Goal: Transaction & Acquisition: Obtain resource

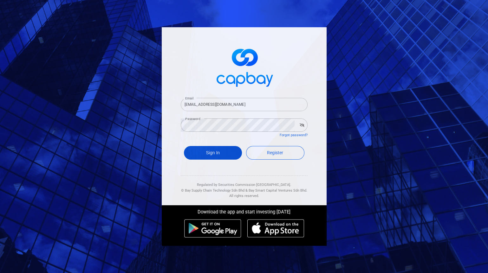
click at [213, 154] on button "Sign In" at bounding box center [213, 153] width 58 height 14
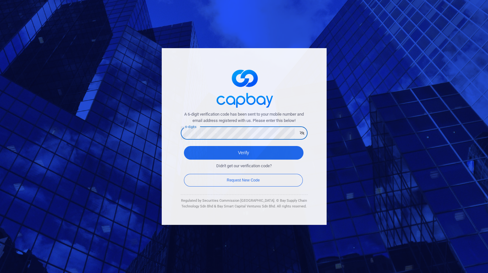
click at [184, 146] on button "Verify" at bounding box center [244, 153] width 120 height 14
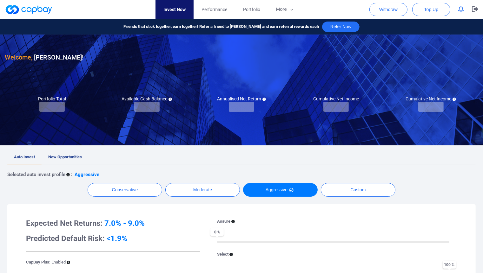
checkbox input "true"
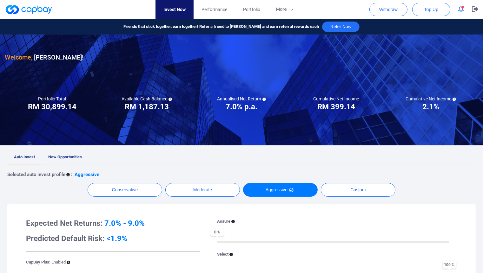
click at [73, 153] on link "New Opportunities" at bounding box center [65, 158] width 47 height 14
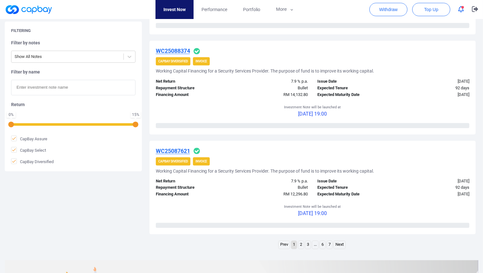
scroll to position [986, 0]
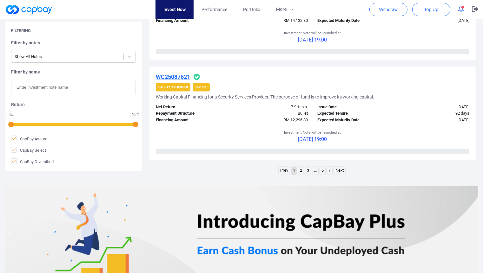
click at [301, 171] on link "2" at bounding box center [300, 171] width 5 height 8
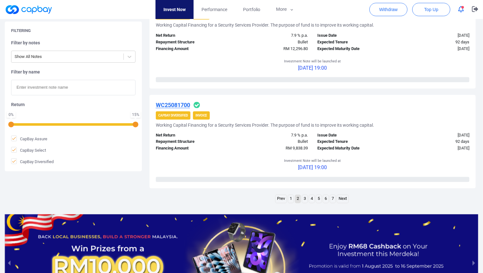
scroll to position [1032, 0]
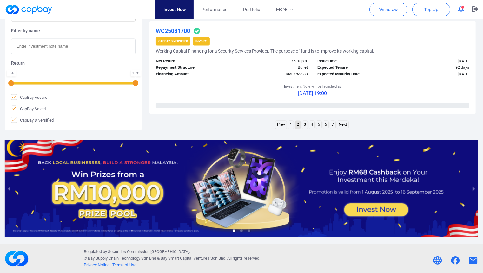
click at [307, 128] on link "3" at bounding box center [304, 125] width 5 height 8
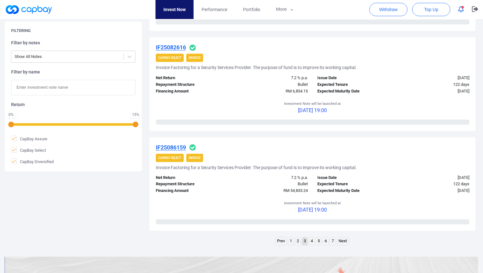
scroll to position [924, 0]
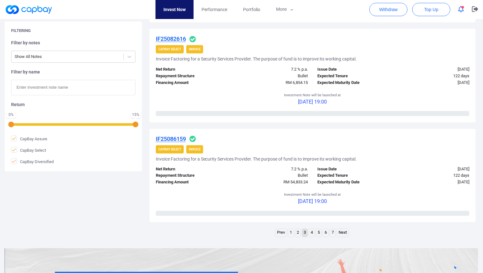
click at [313, 231] on link "4" at bounding box center [311, 233] width 5 height 8
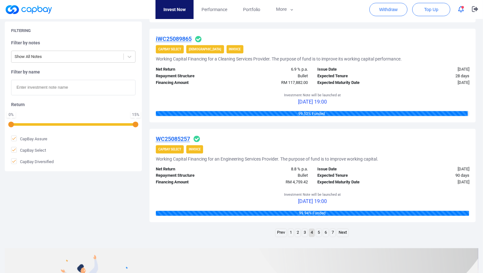
click at [319, 230] on link "5" at bounding box center [318, 233] width 5 height 8
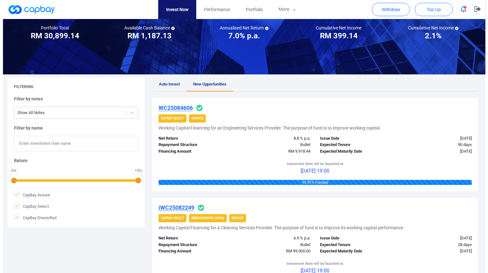
scroll to position [0, 0]
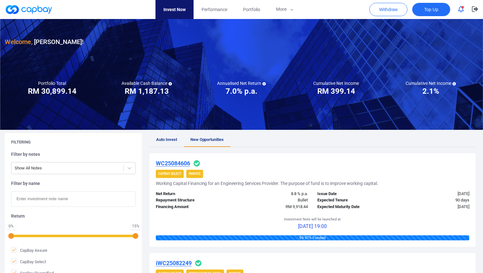
click at [434, 13] on button "Top Up" at bounding box center [431, 9] width 38 height 13
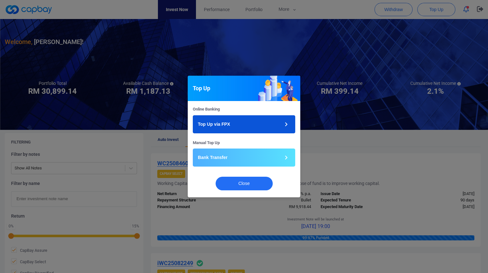
click at [271, 122] on button "Top Up via FPX" at bounding box center [244, 124] width 102 height 18
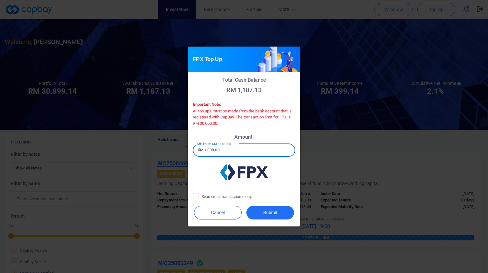
click at [261, 151] on input "RM 1,000.00" at bounding box center [244, 150] width 102 height 13
drag, startPoint x: 262, startPoint y: 151, endPoint x: 166, endPoint y: 153, distance: 95.8
click at [166, 153] on div "FPX Top Up Total Cash Balance RM 1,187.13 Important Note: All top ups must be m…" at bounding box center [244, 136] width 488 height 273
type input "RM 10,000"
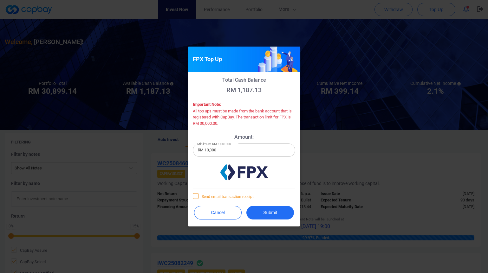
click at [238, 198] on span "Send email transaction receipt" at bounding box center [223, 196] width 61 height 6
click at [0, 0] on input "Send email transaction receipt" at bounding box center [0, 0] width 0 height 0
click at [238, 198] on span "Send email transaction receipt" at bounding box center [223, 196] width 61 height 6
click at [0, 0] on input "Send email transaction receipt" at bounding box center [0, 0] width 0 height 0
drag, startPoint x: 238, startPoint y: 198, endPoint x: 270, endPoint y: 211, distance: 34.0
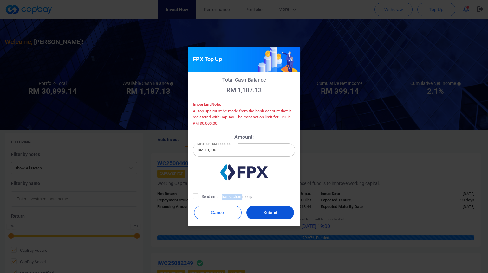
click at [270, 211] on button "Submit" at bounding box center [270, 213] width 48 height 14
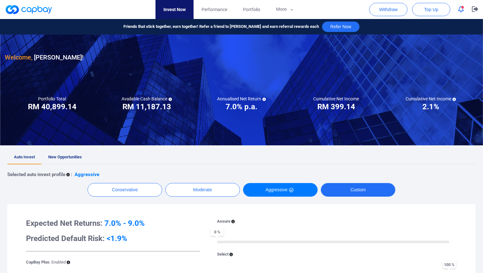
click at [338, 191] on button "Custom" at bounding box center [358, 190] width 75 height 14
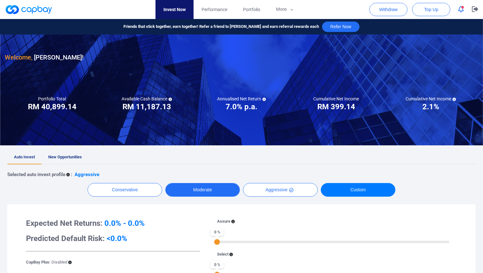
click at [227, 189] on button "Moderate" at bounding box center [202, 190] width 75 height 14
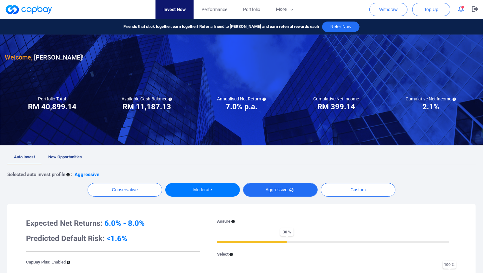
click at [269, 191] on button "Aggressive" at bounding box center [280, 190] width 75 height 14
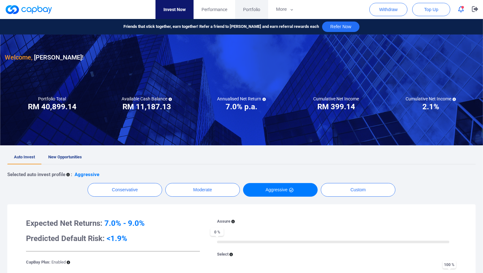
click at [249, 9] on span "Portfolio" at bounding box center [251, 9] width 17 height 7
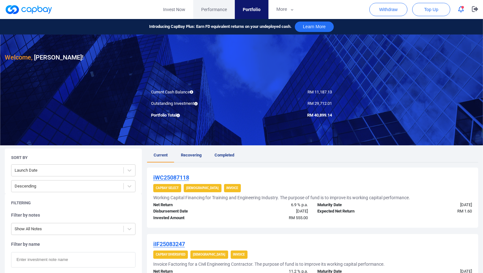
click at [219, 8] on span "Performance" at bounding box center [214, 9] width 26 height 7
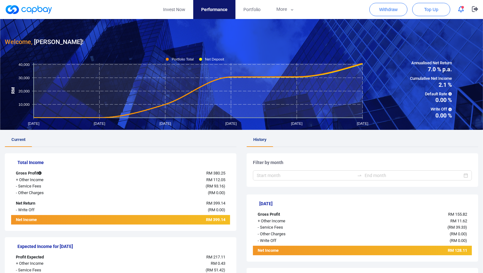
click at [18, 7] on link at bounding box center [29, 9] width 48 height 10
